Goal: Find specific page/section: Find specific page/section

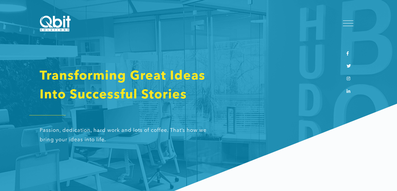
click at [349, 24] on div at bounding box center [348, 23] width 10 height 5
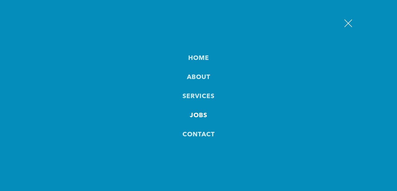
click at [199, 115] on link "JOBS" at bounding box center [198, 115] width 17 height 10
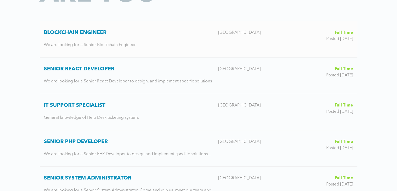
scroll to position [157, 0]
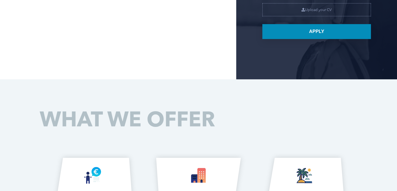
scroll to position [392, 0]
